Goal: Book appointment/travel/reservation

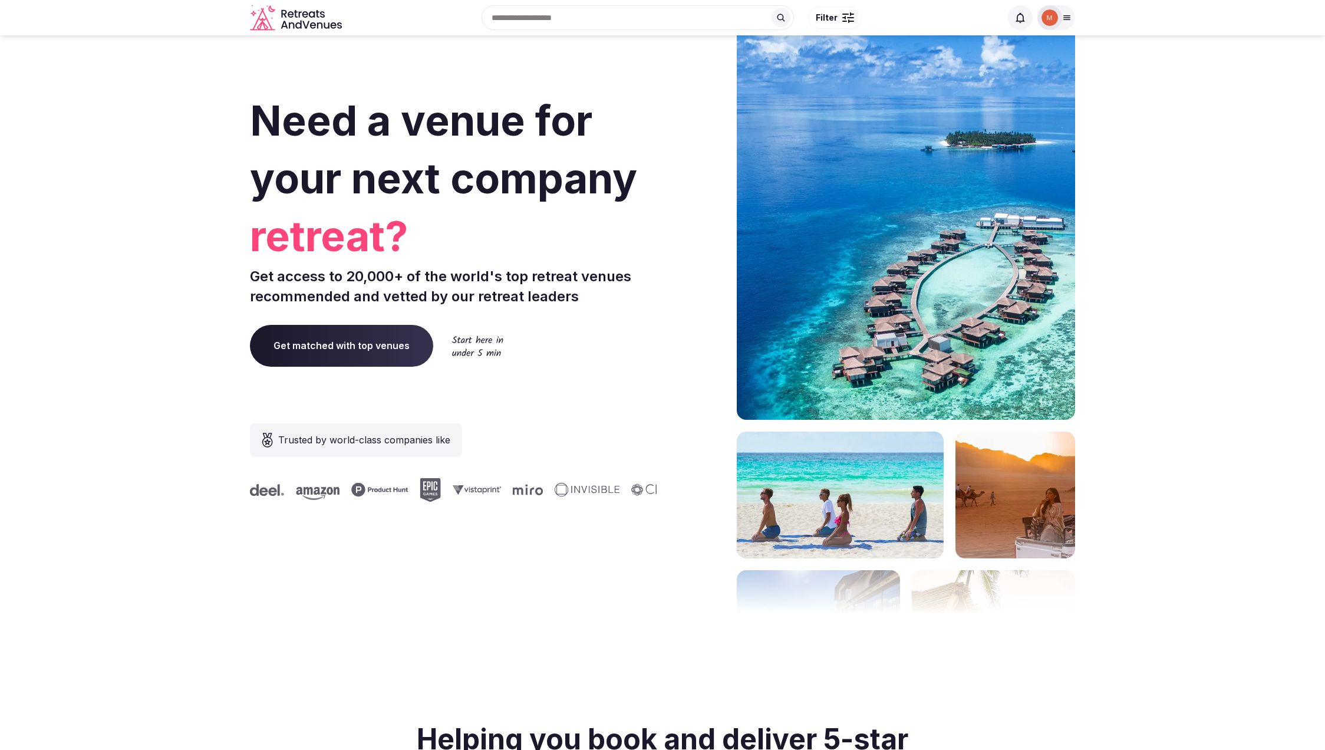
click at [1067, 20] on icon at bounding box center [1066, 17] width 9 height 9
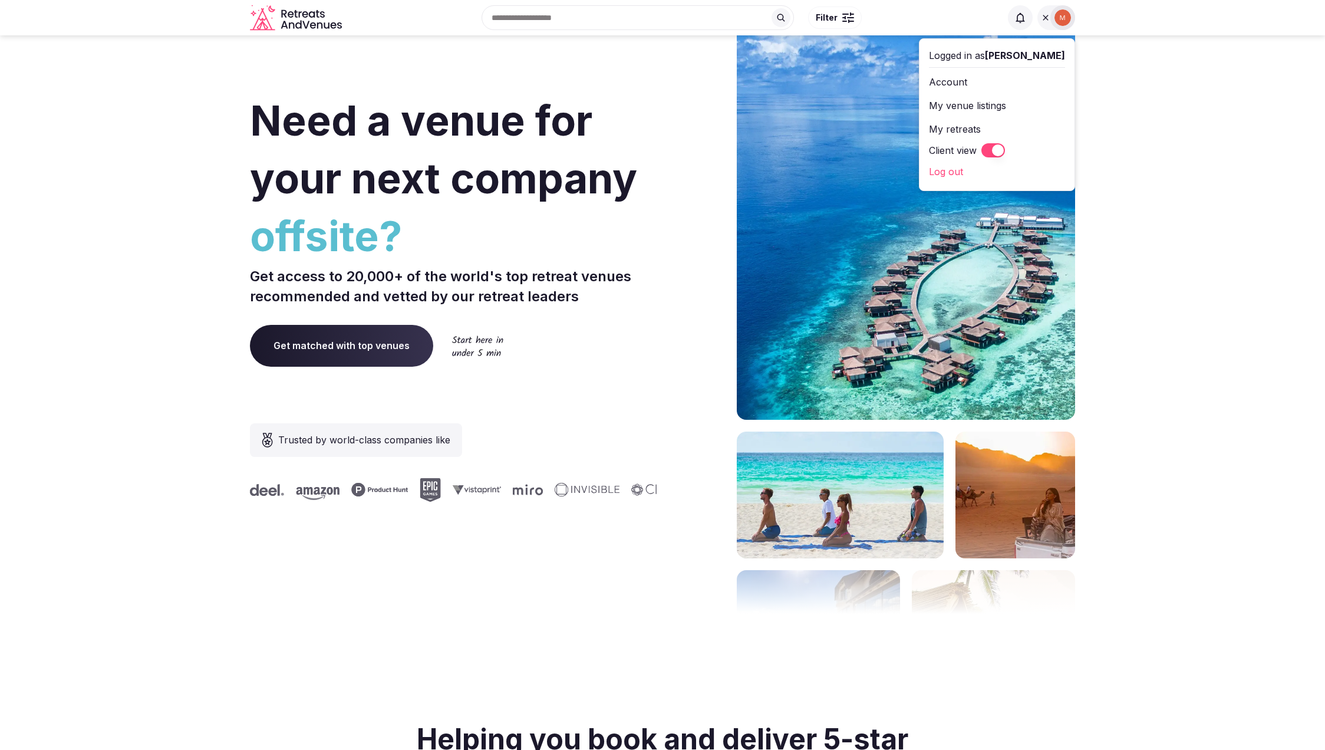
click at [1067, 20] on img at bounding box center [1063, 17] width 17 height 17
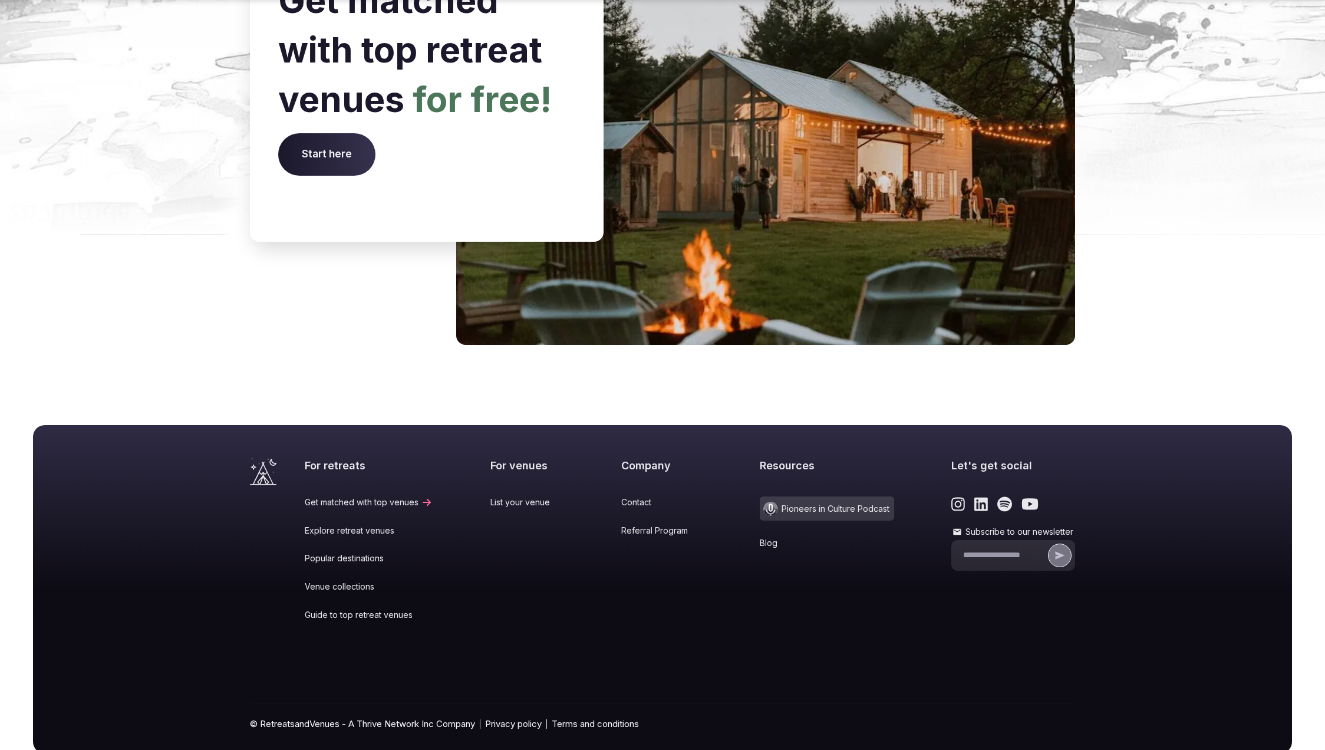
scroll to position [4674, 0]
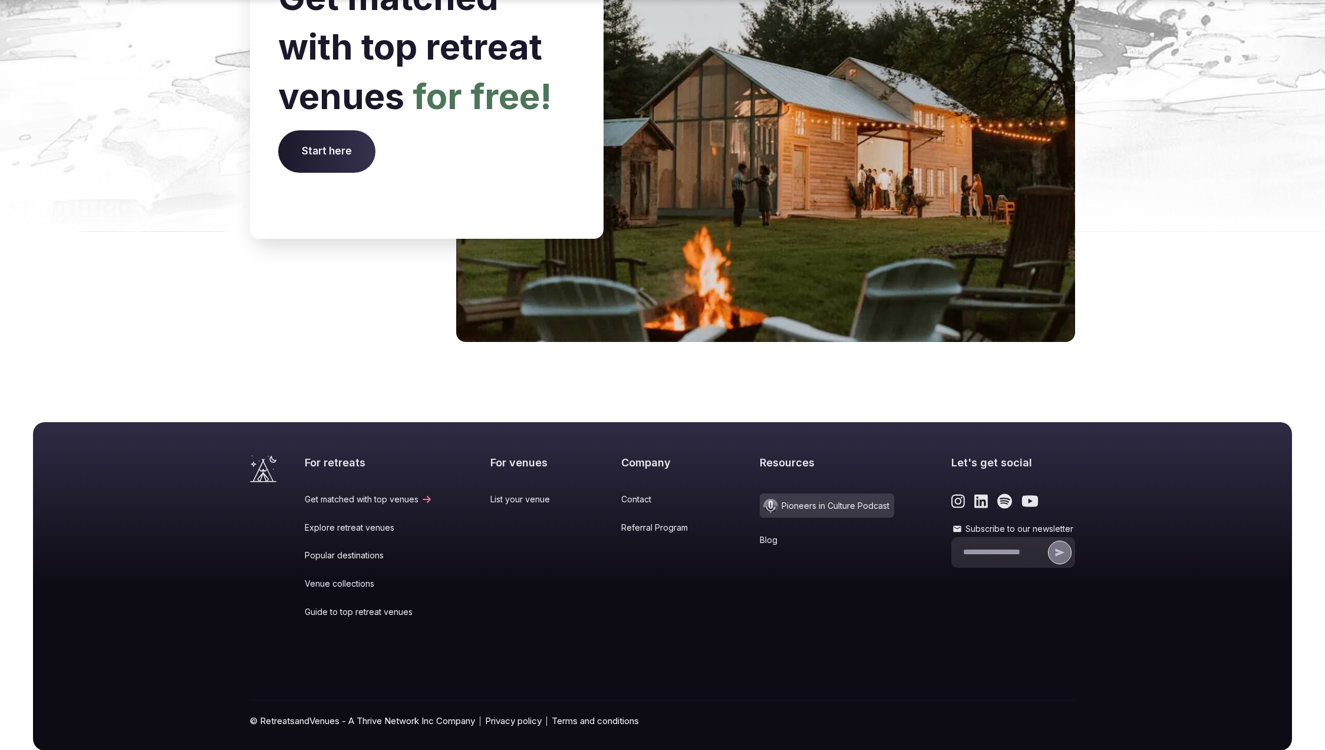
click at [358, 549] on link "Popular destinations" at bounding box center [369, 555] width 128 height 12
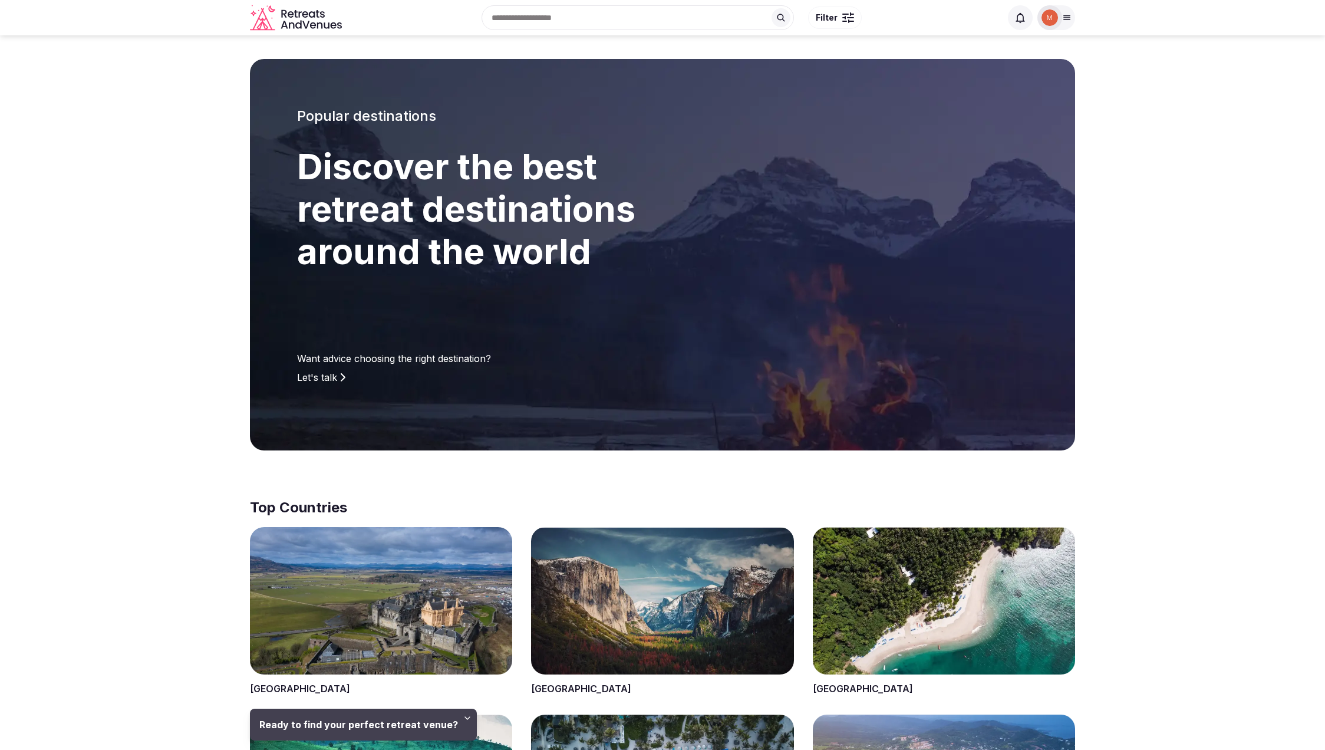
click at [606, 593] on span at bounding box center [662, 611] width 262 height 169
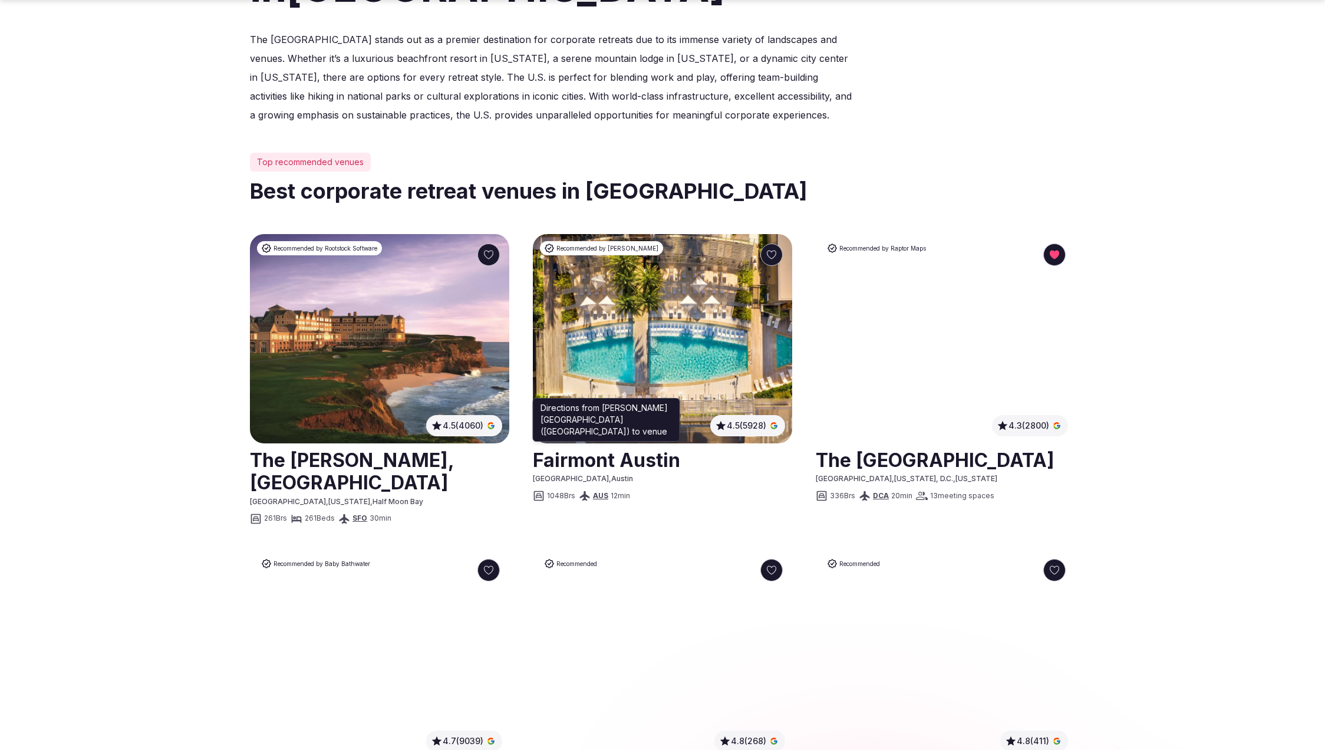
scroll to position [485, 0]
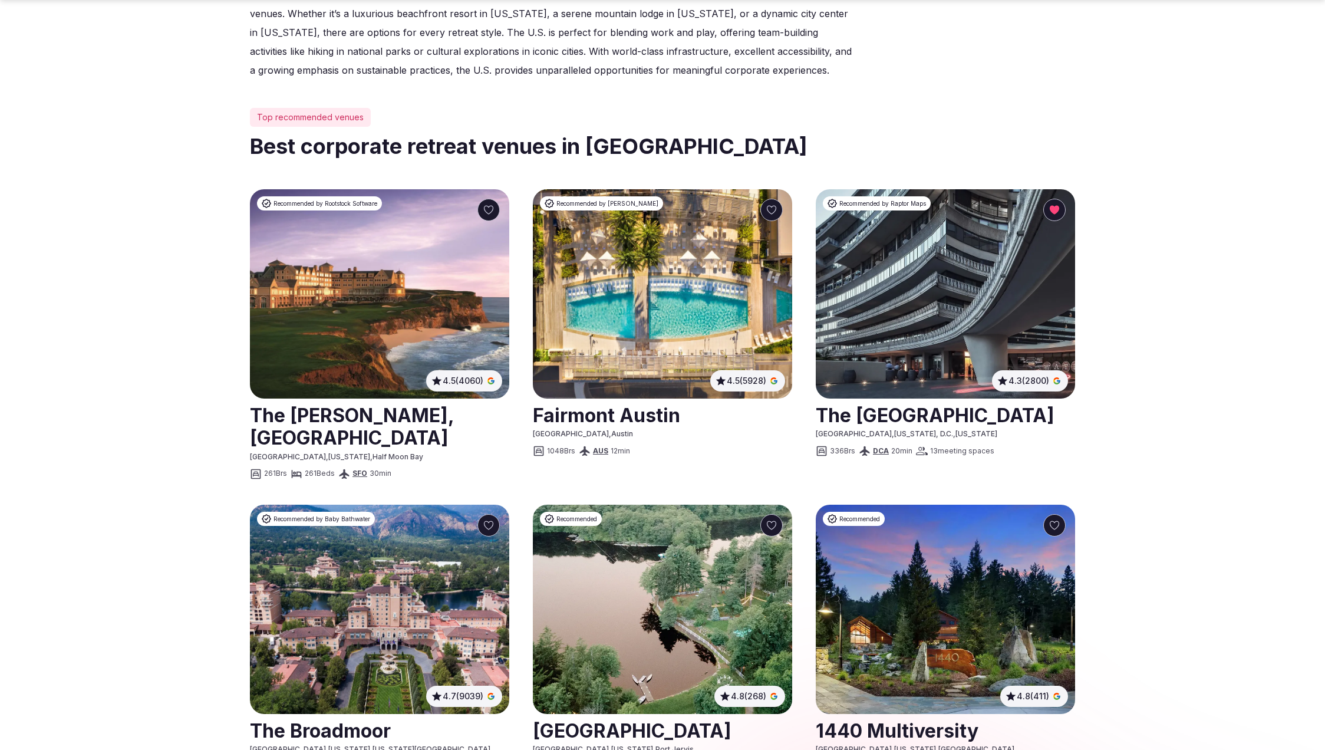
click at [368, 418] on link at bounding box center [379, 426] width 259 height 52
